Goal: Navigation & Orientation: Find specific page/section

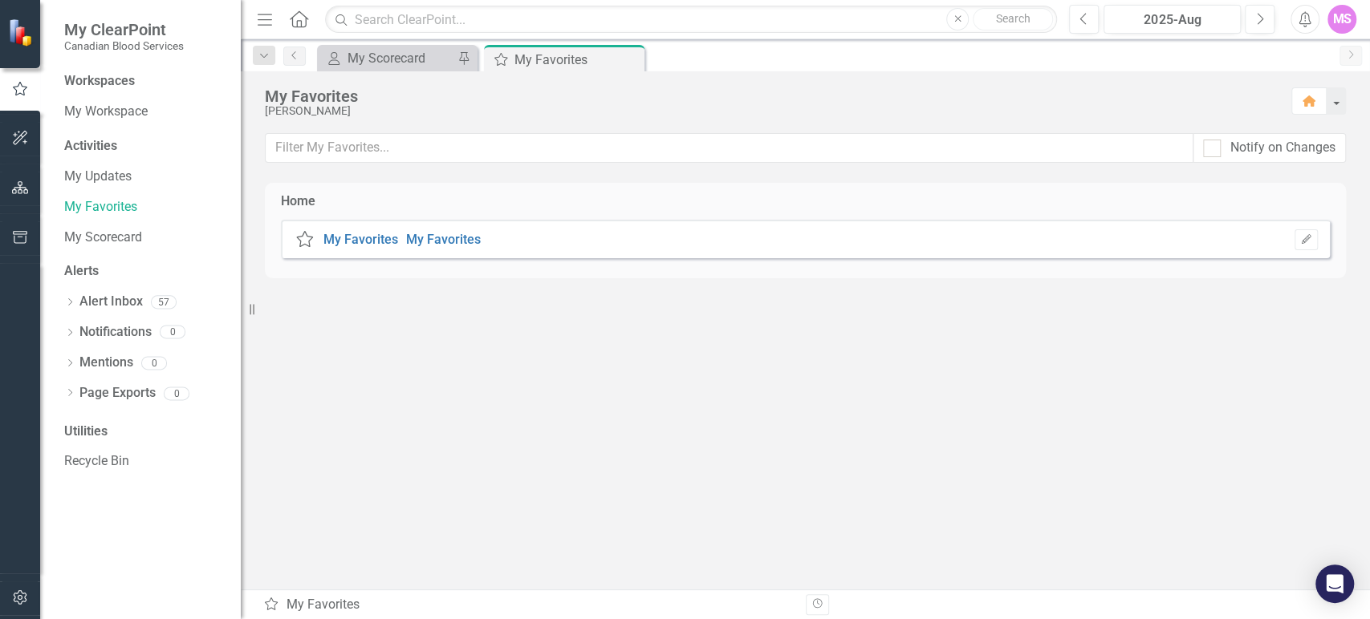
click at [17, 136] on icon "button" at bounding box center [20, 138] width 17 height 13
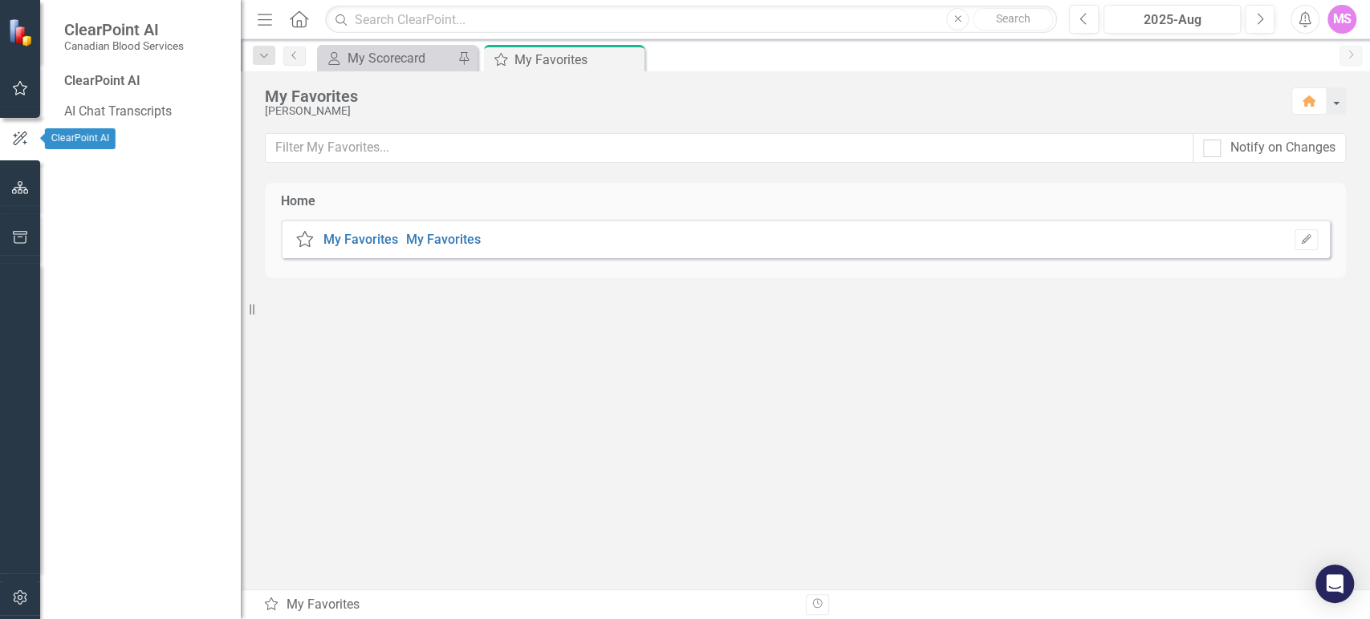
click at [19, 93] on icon "button" at bounding box center [20, 88] width 15 height 14
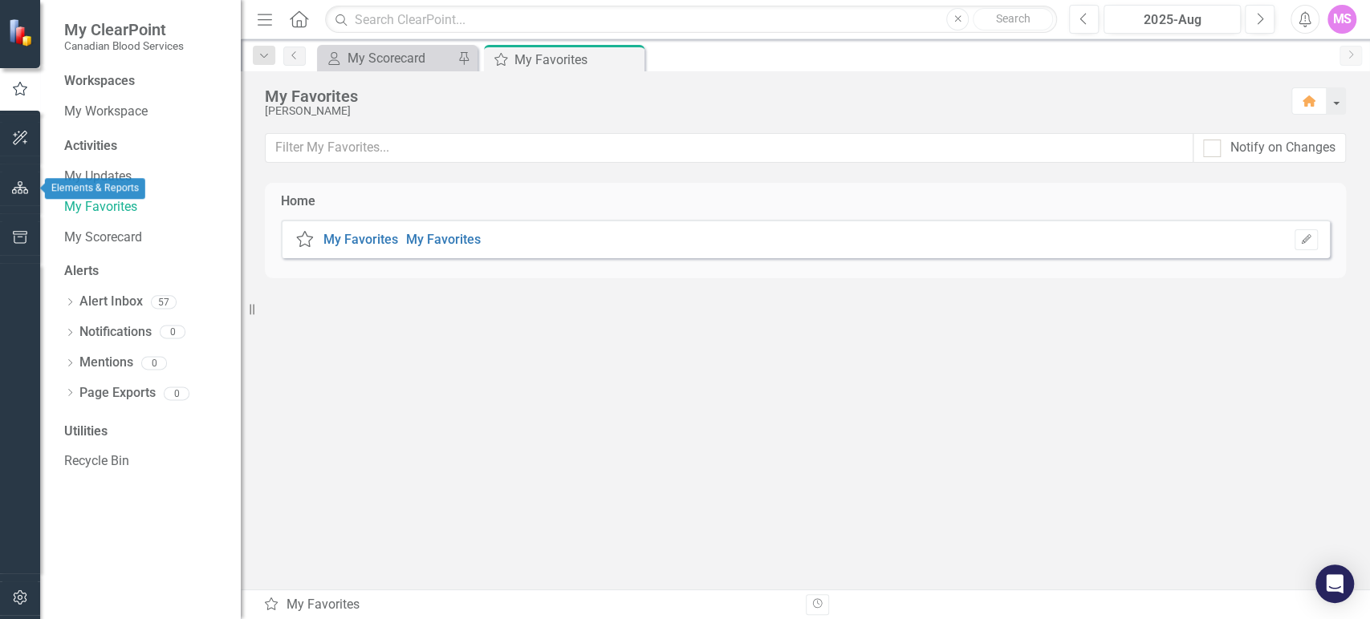
click at [13, 189] on icon "button" at bounding box center [20, 187] width 17 height 13
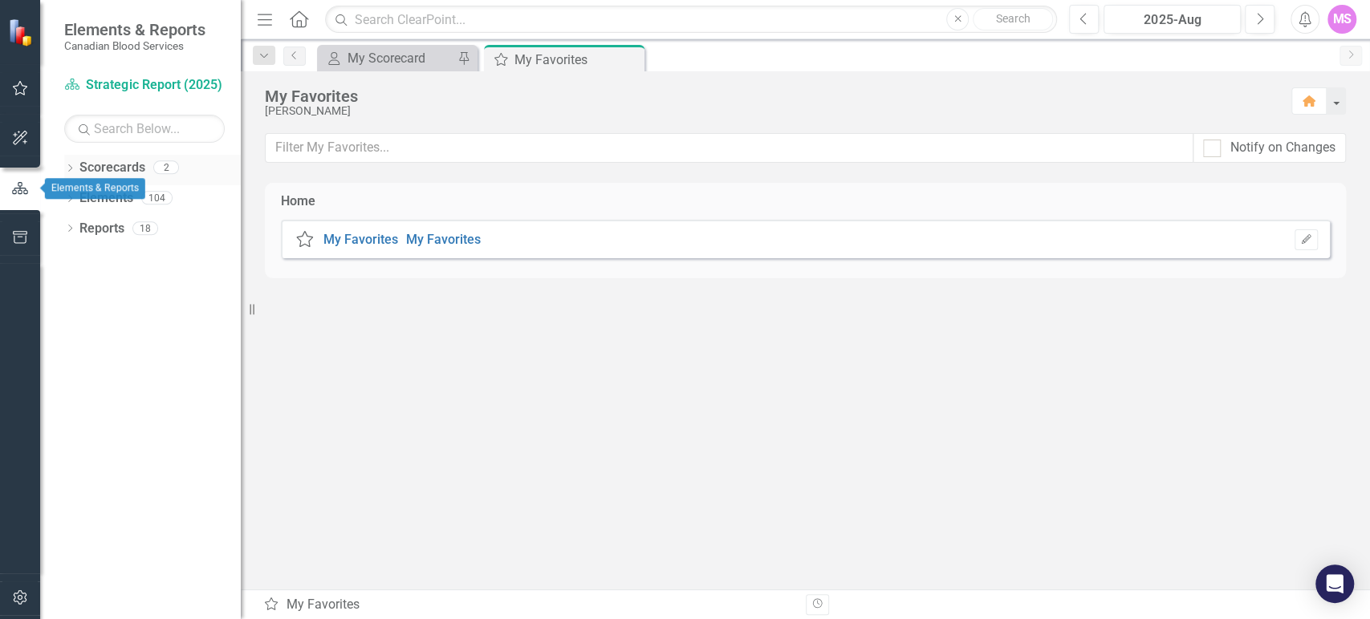
click at [71, 167] on icon at bounding box center [70, 167] width 4 height 7
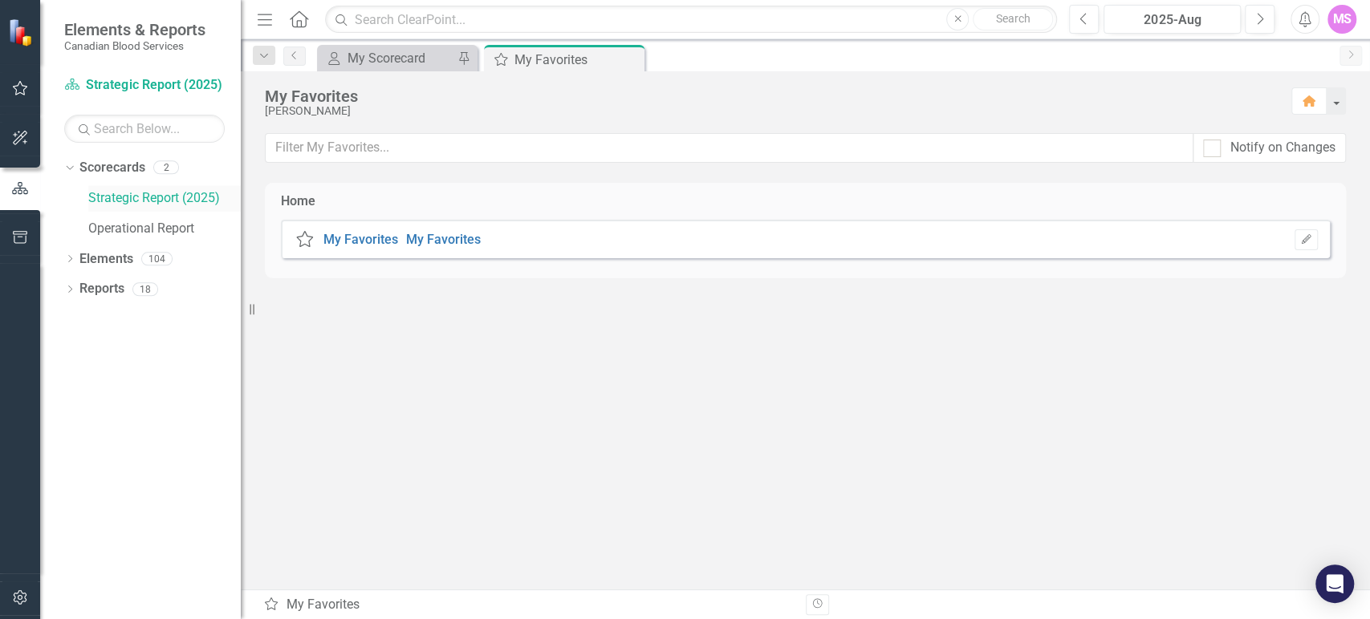
click at [122, 193] on link "Strategic Report (2025)" at bounding box center [164, 198] width 152 height 18
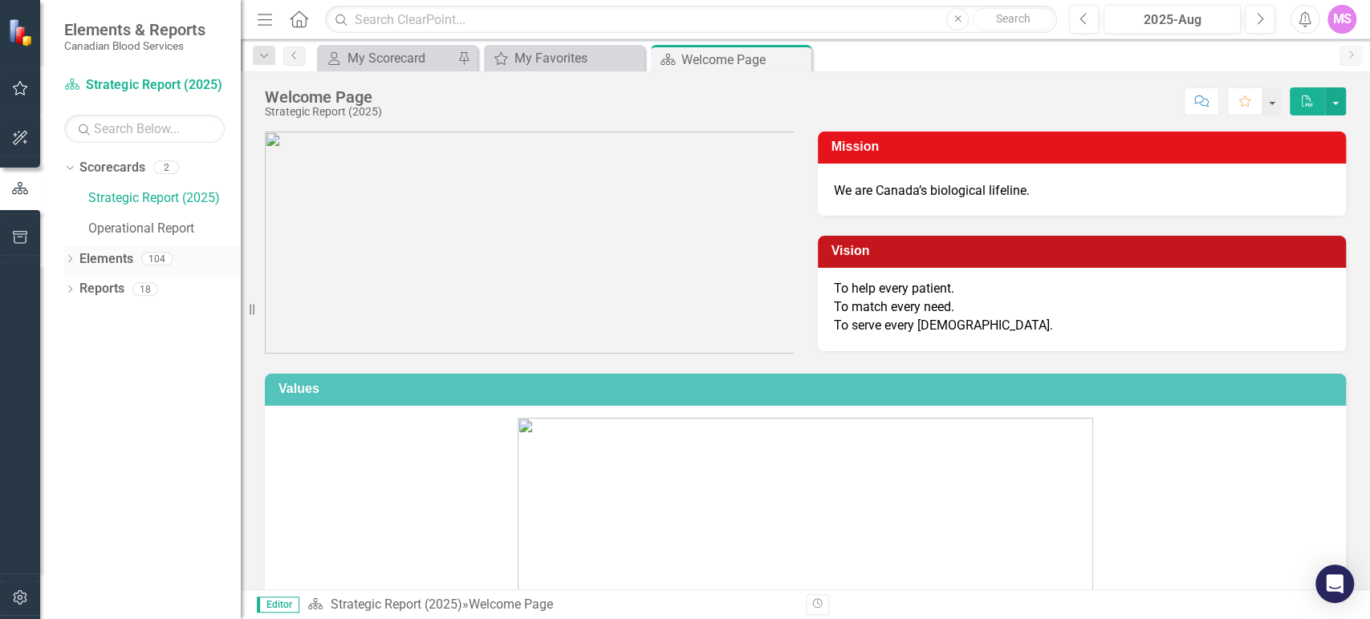
click at [67, 259] on icon "Dropdown" at bounding box center [69, 260] width 11 height 9
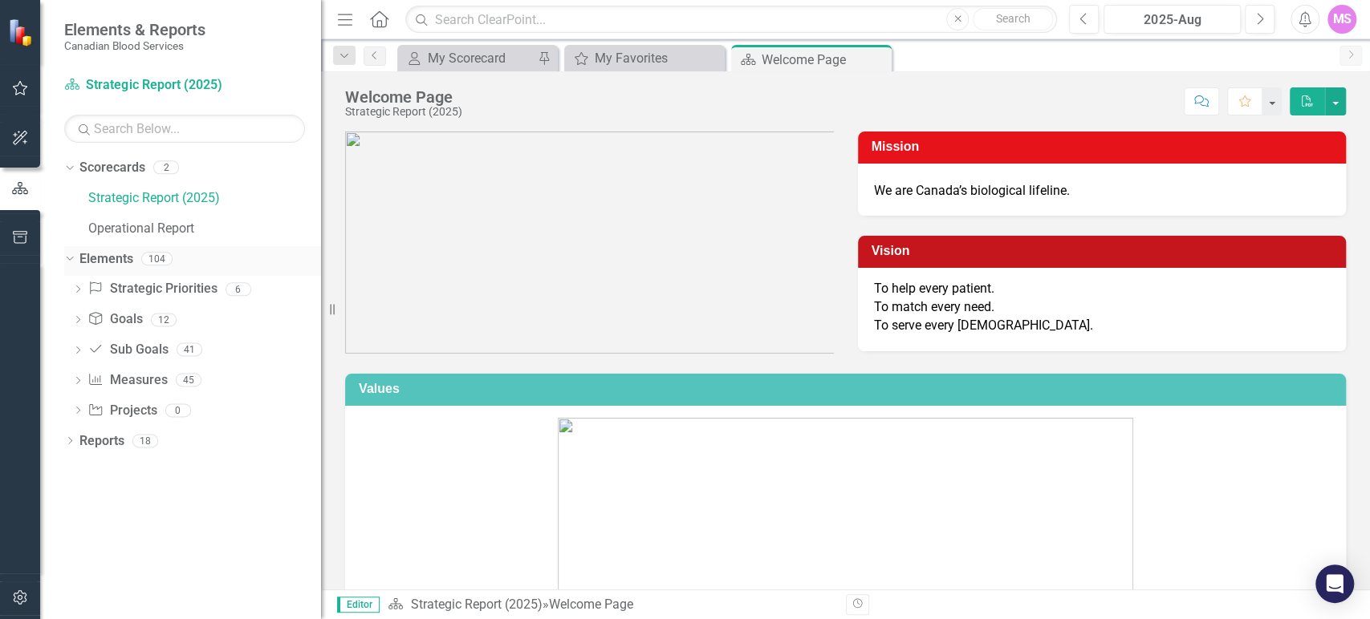
drag, startPoint x: 245, startPoint y: 259, endPoint x: 321, endPoint y: 247, distance: 77.2
click at [321, 247] on div "Resize" at bounding box center [327, 309] width 13 height 619
click at [75, 291] on icon "Dropdown" at bounding box center [77, 290] width 11 height 9
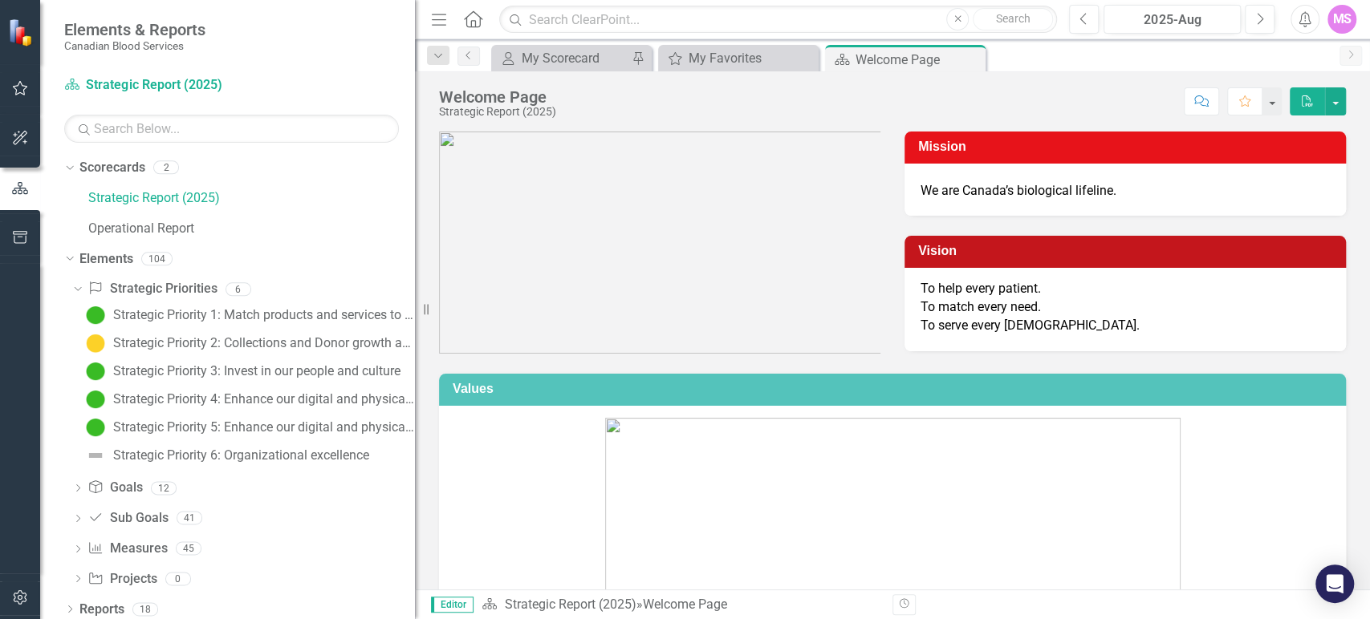
drag, startPoint x: 324, startPoint y: 310, endPoint x: 415, endPoint y: 299, distance: 91.3
click at [415, 299] on div "Resize" at bounding box center [421, 309] width 13 height 619
click at [293, 335] on link "Strategic Priority 2: Collections and Donor growth and transformation" at bounding box center [248, 344] width 333 height 26
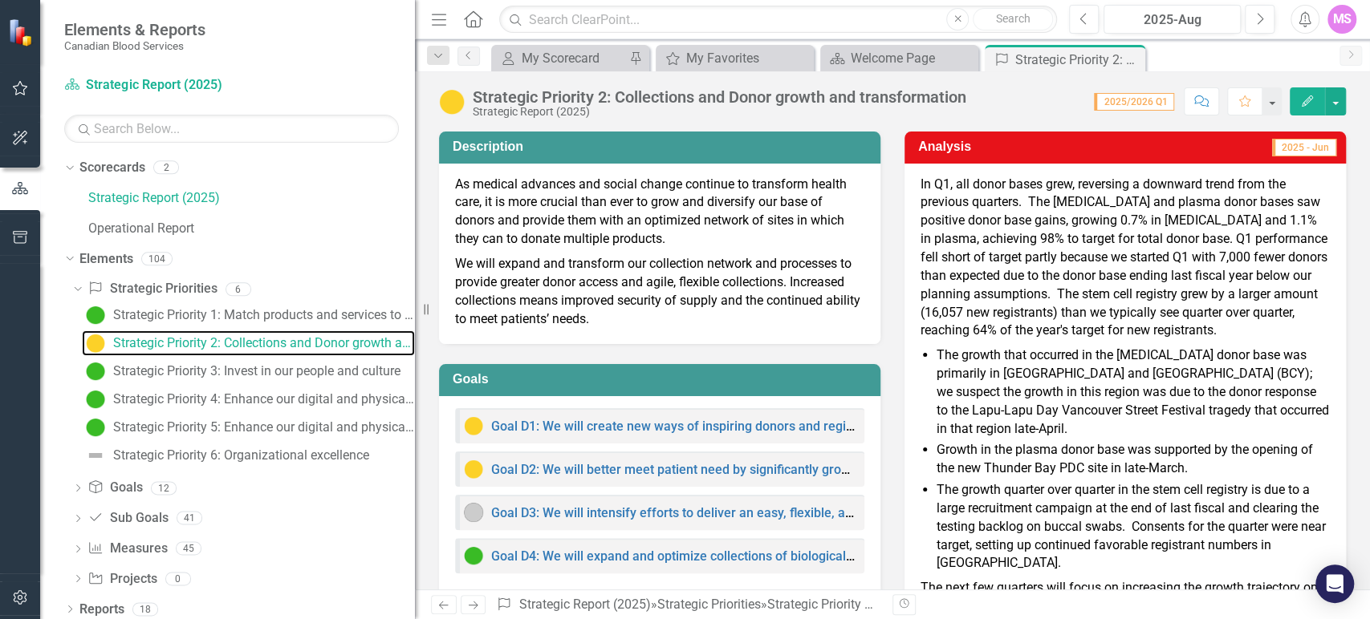
scroll to position [89, 0]
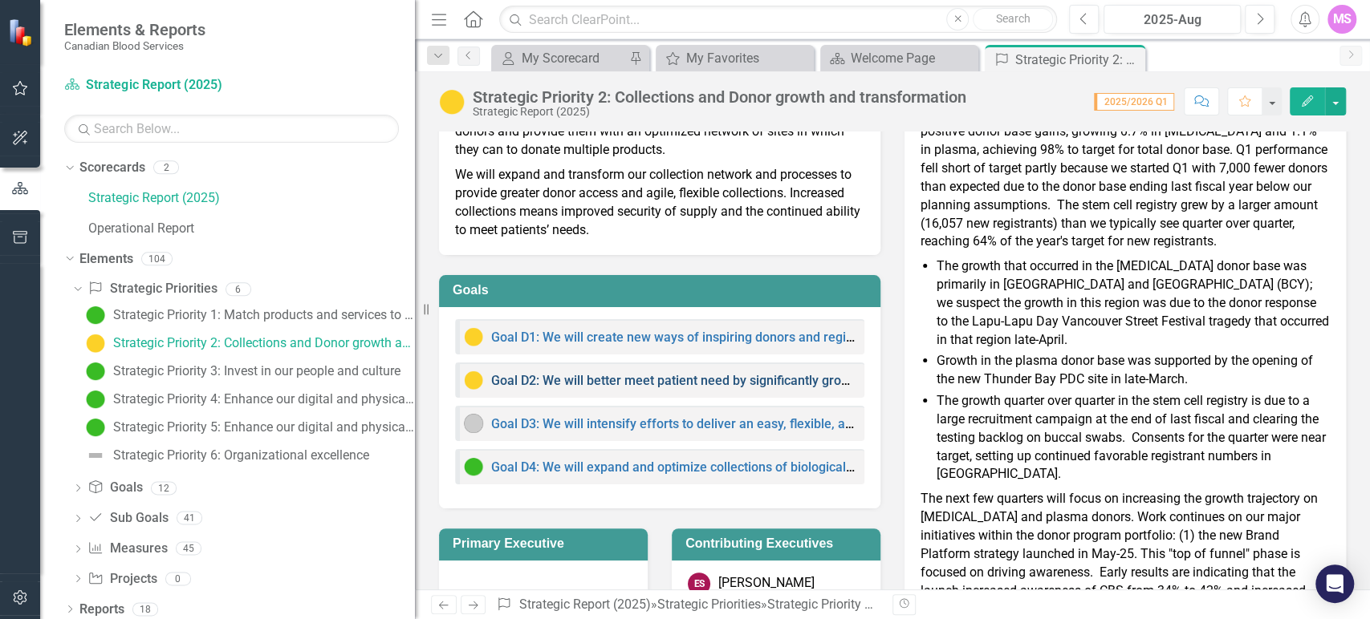
click at [661, 384] on link "Goal D2: We will better meet patient need by significantly growing the donor ba…" at bounding box center [807, 380] width 632 height 15
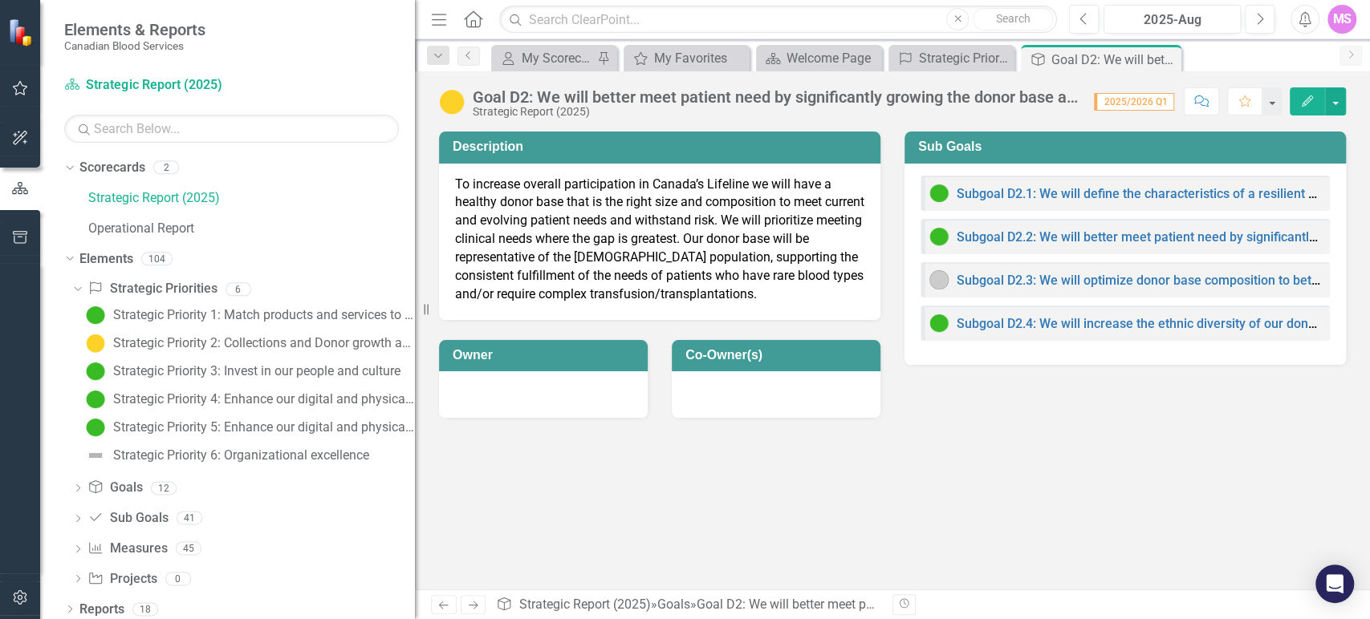
click at [0, 0] on icon "Close" at bounding box center [0, 0] width 0 height 0
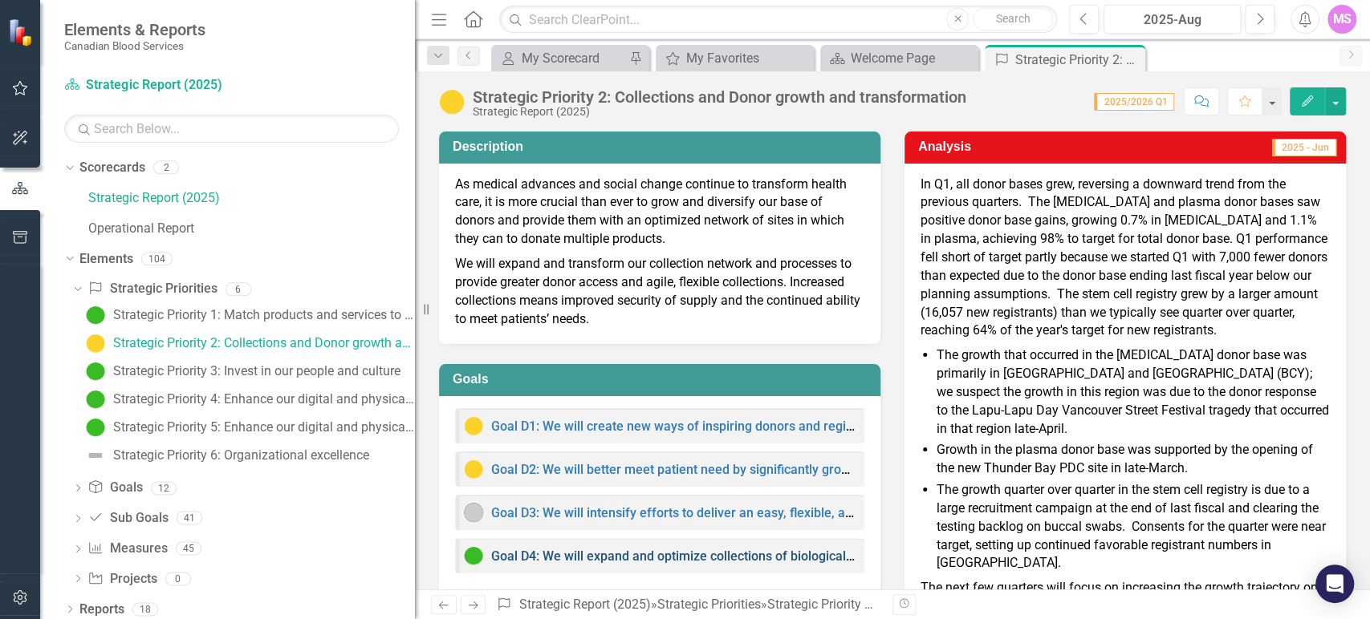
click at [662, 556] on link "Goal D4: We will expand and optimize collections of biological products to supp…" at bounding box center [961, 556] width 941 height 15
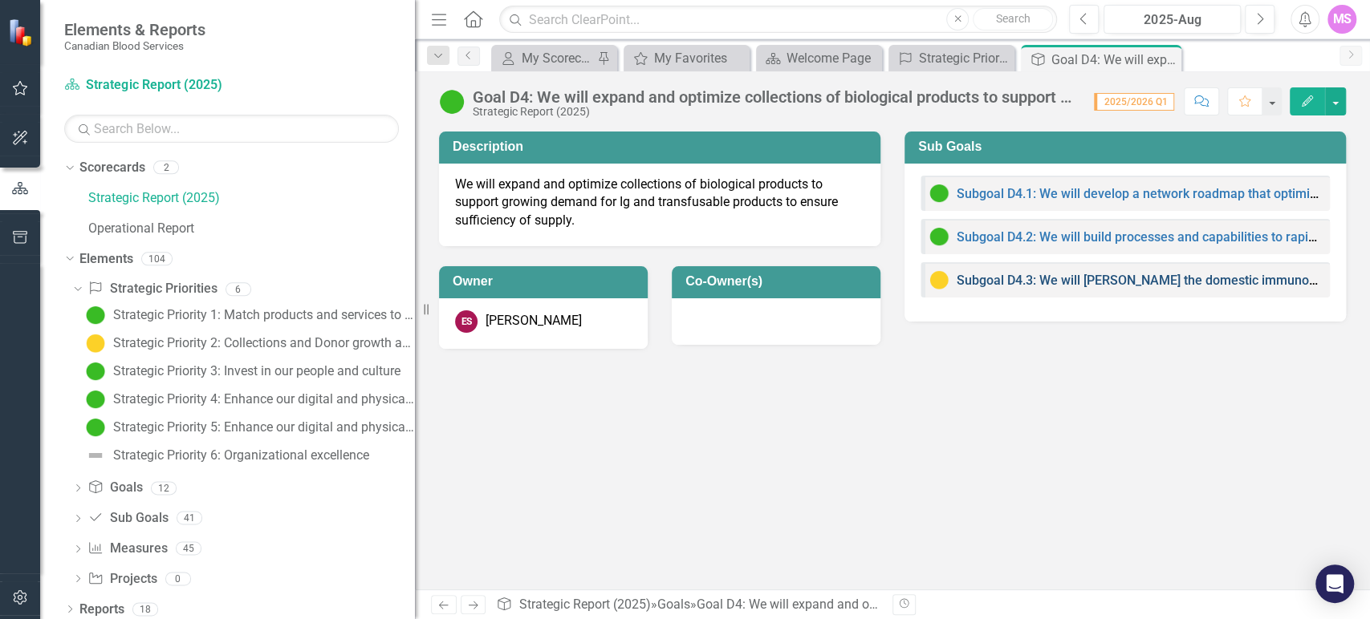
click at [1075, 286] on link "Subgoal D4.3: We will [PERSON_NAME] the domestic immunoglobulin supply chain in…" at bounding box center [1264, 280] width 617 height 15
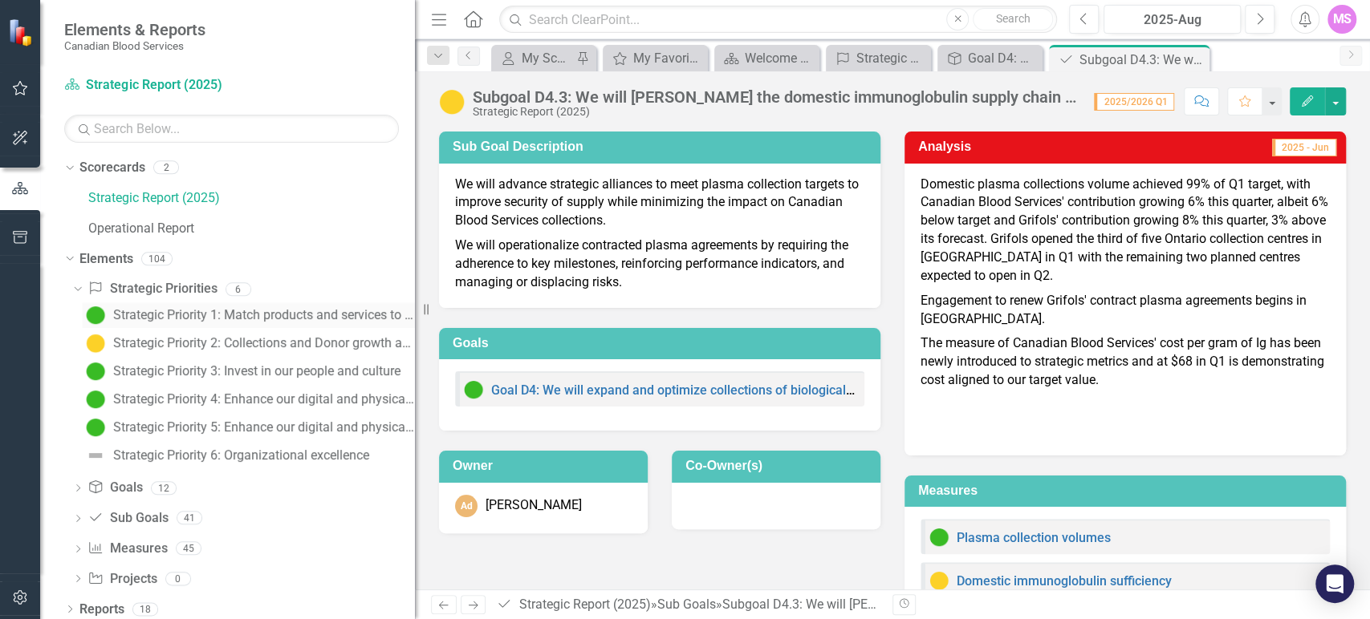
click at [265, 308] on div "Strategic Priority 1: Match products and services to patient and health system …" at bounding box center [264, 315] width 302 height 14
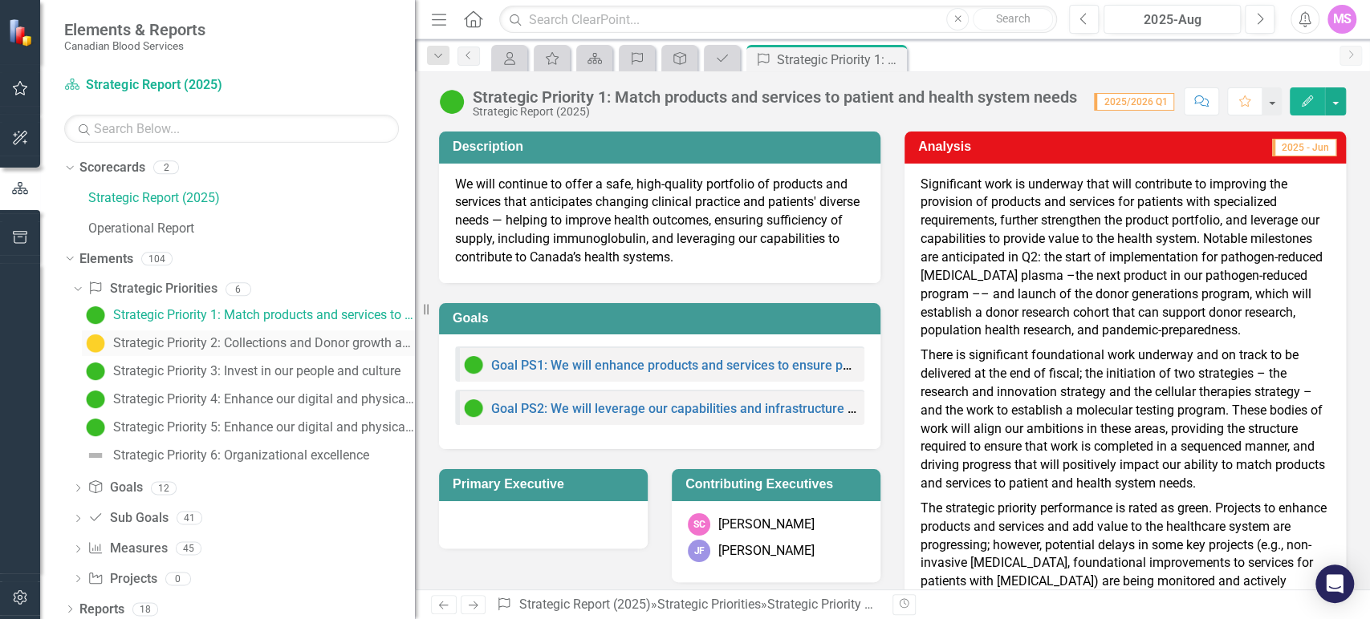
click at [265, 340] on div "Strategic Priority 2: Collections and Donor growth and transformation" at bounding box center [264, 343] width 302 height 14
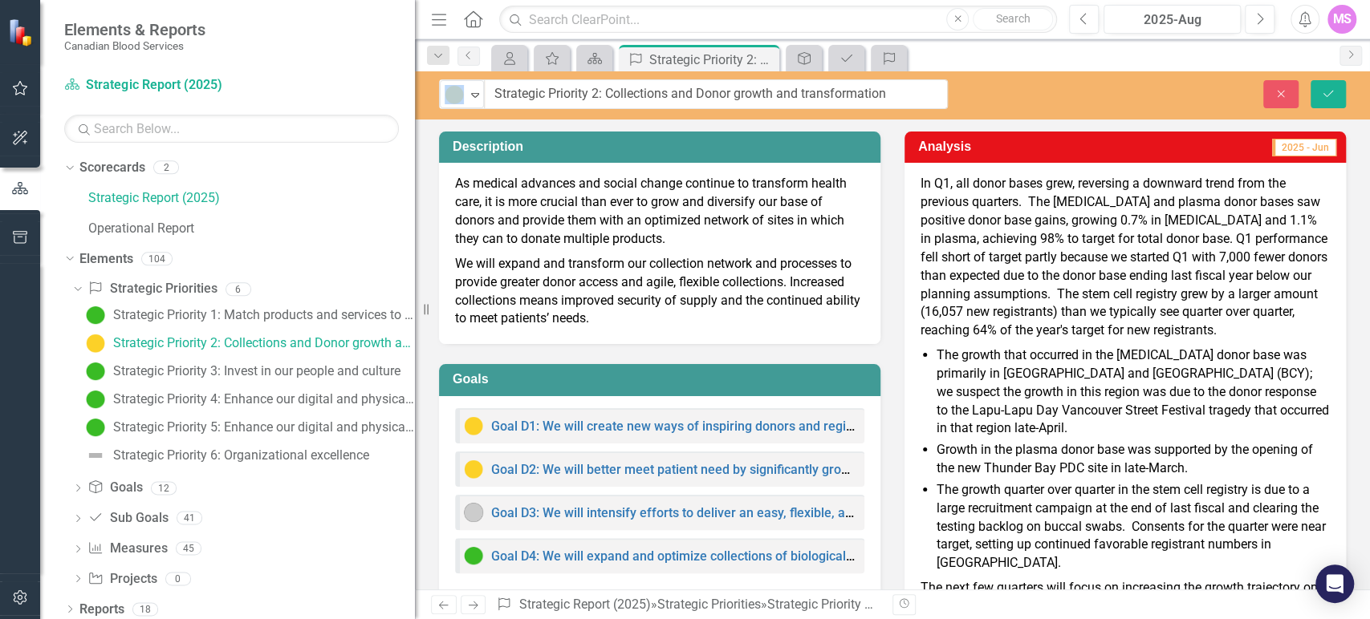
drag, startPoint x: 619, startPoint y: 96, endPoint x: 955, endPoint y: 91, distance: 335.5
copy div "Caution Expand"
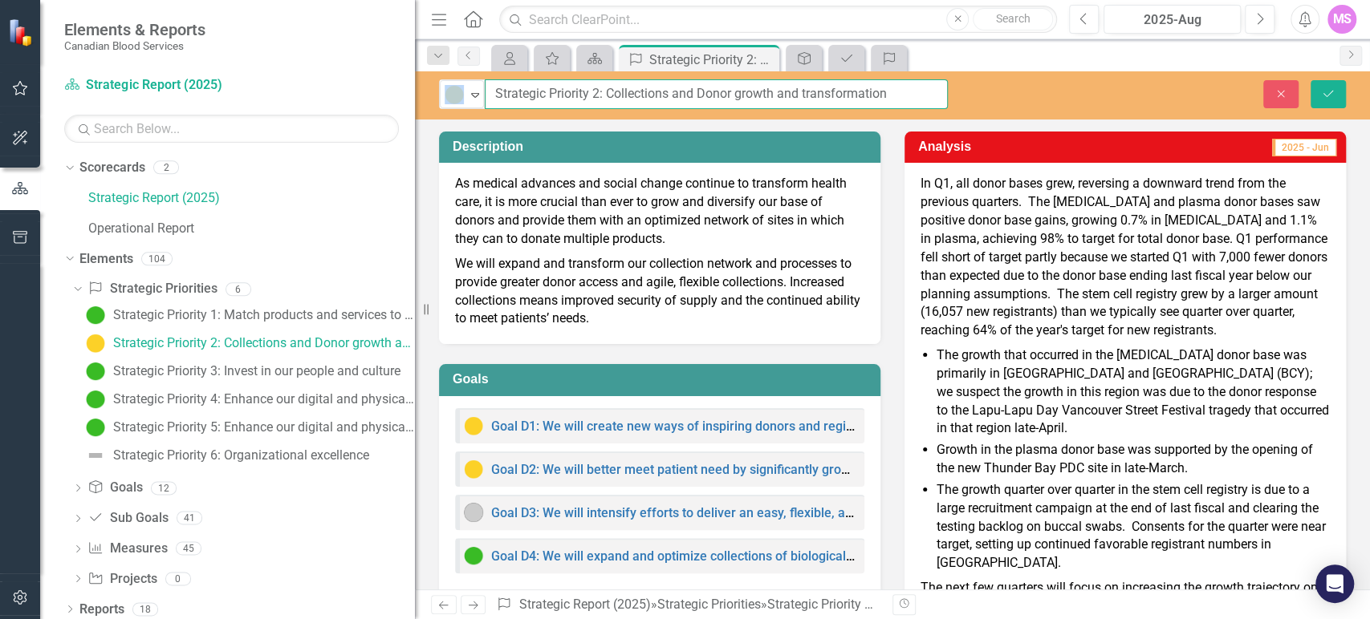
click at [626, 96] on input "Strategic Priority 2: Collections and Donor growth and transformation" at bounding box center [716, 94] width 463 height 30
drag, startPoint x: 496, startPoint y: 88, endPoint x: 899, endPoint y: 87, distance: 402.8
click at [899, 87] on input "Strategic Priority 2: Collections and Donor growth and transformation" at bounding box center [716, 94] width 463 height 30
